Goal: Task Accomplishment & Management: Manage account settings

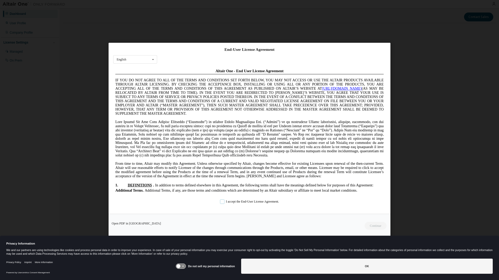
click at [222, 201] on label "I accept the End-User License Agreement." at bounding box center [249, 201] width 59 height 4
click at [372, 223] on button "Continue" at bounding box center [375, 226] width 22 height 8
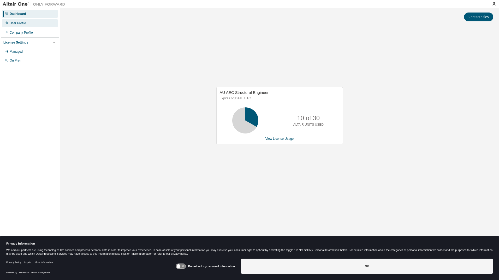
click at [29, 23] on div "User Profile" at bounding box center [30, 23] width 56 height 8
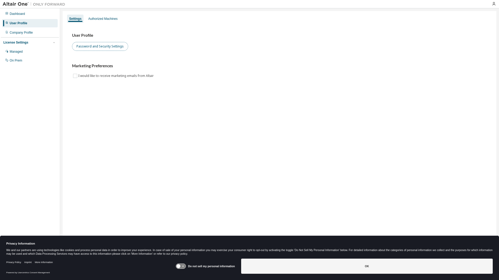
click at [83, 46] on button "Password and Security Settings" at bounding box center [100, 46] width 56 height 9
